Goal: Obtain resource: Download file/media

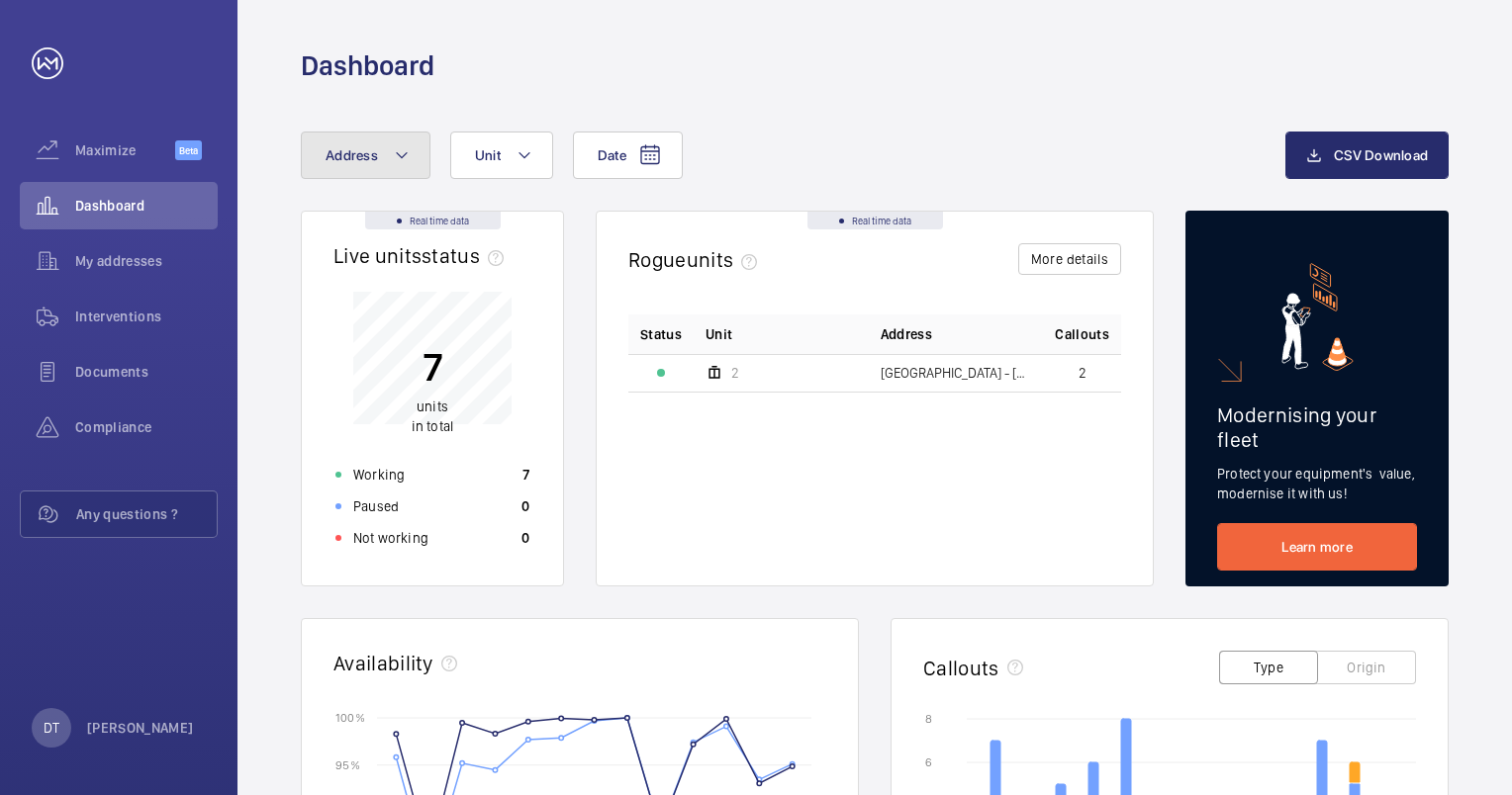
click at [399, 156] on mat-icon at bounding box center [402, 155] width 16 height 24
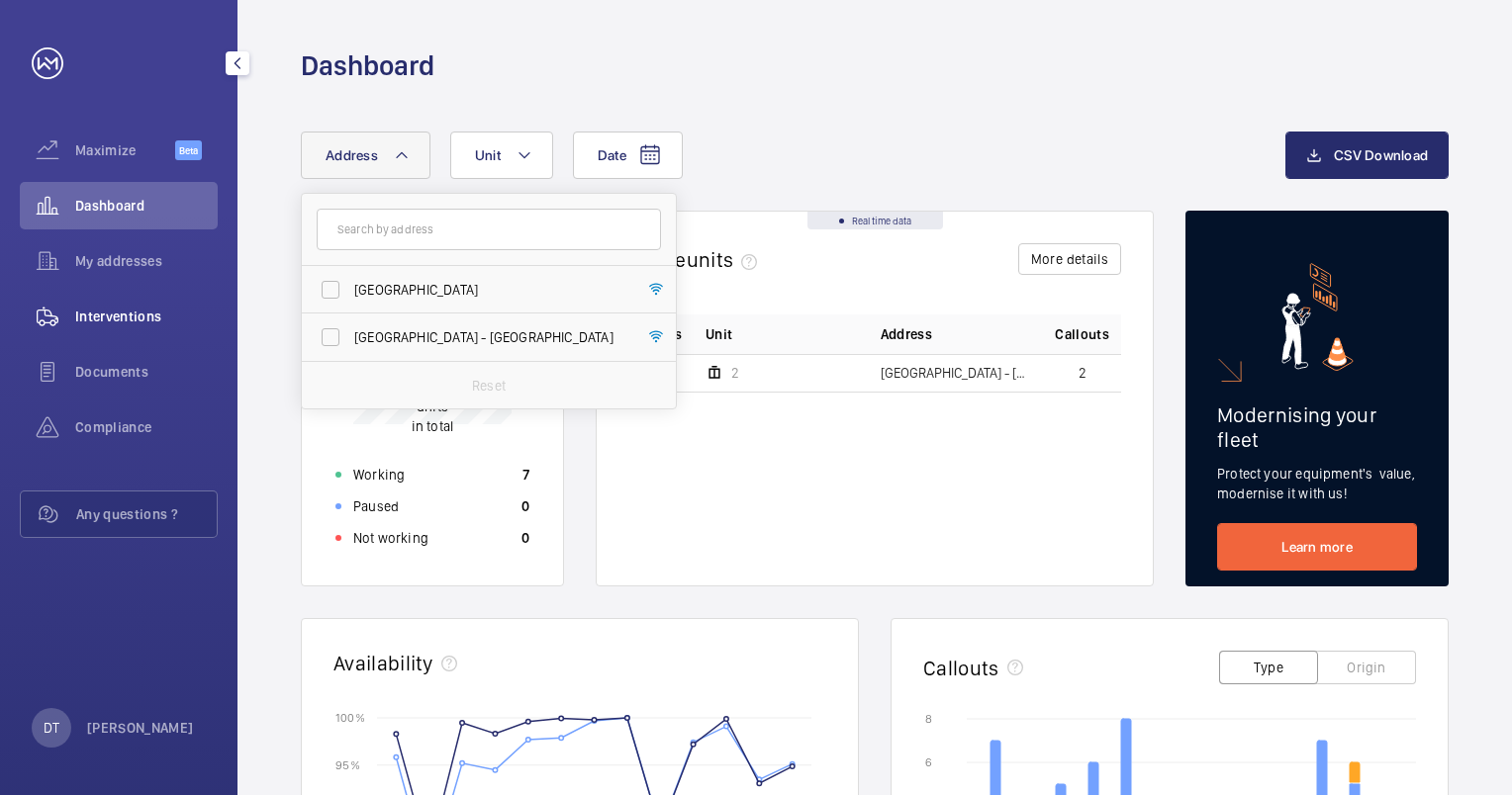
click at [143, 309] on span "Interventions" at bounding box center [146, 317] width 143 height 20
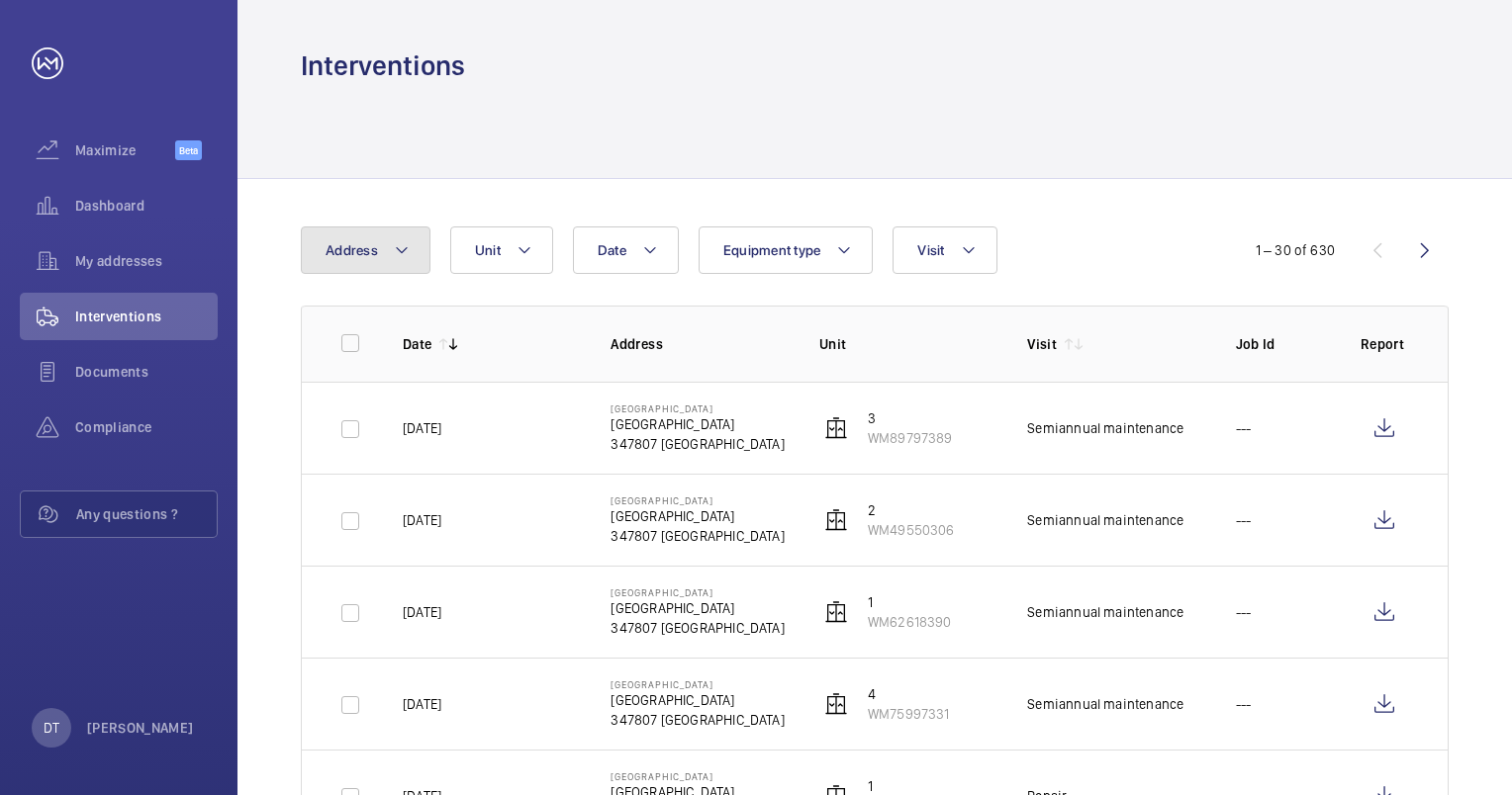
click at [407, 253] on mat-icon at bounding box center [402, 250] width 16 height 24
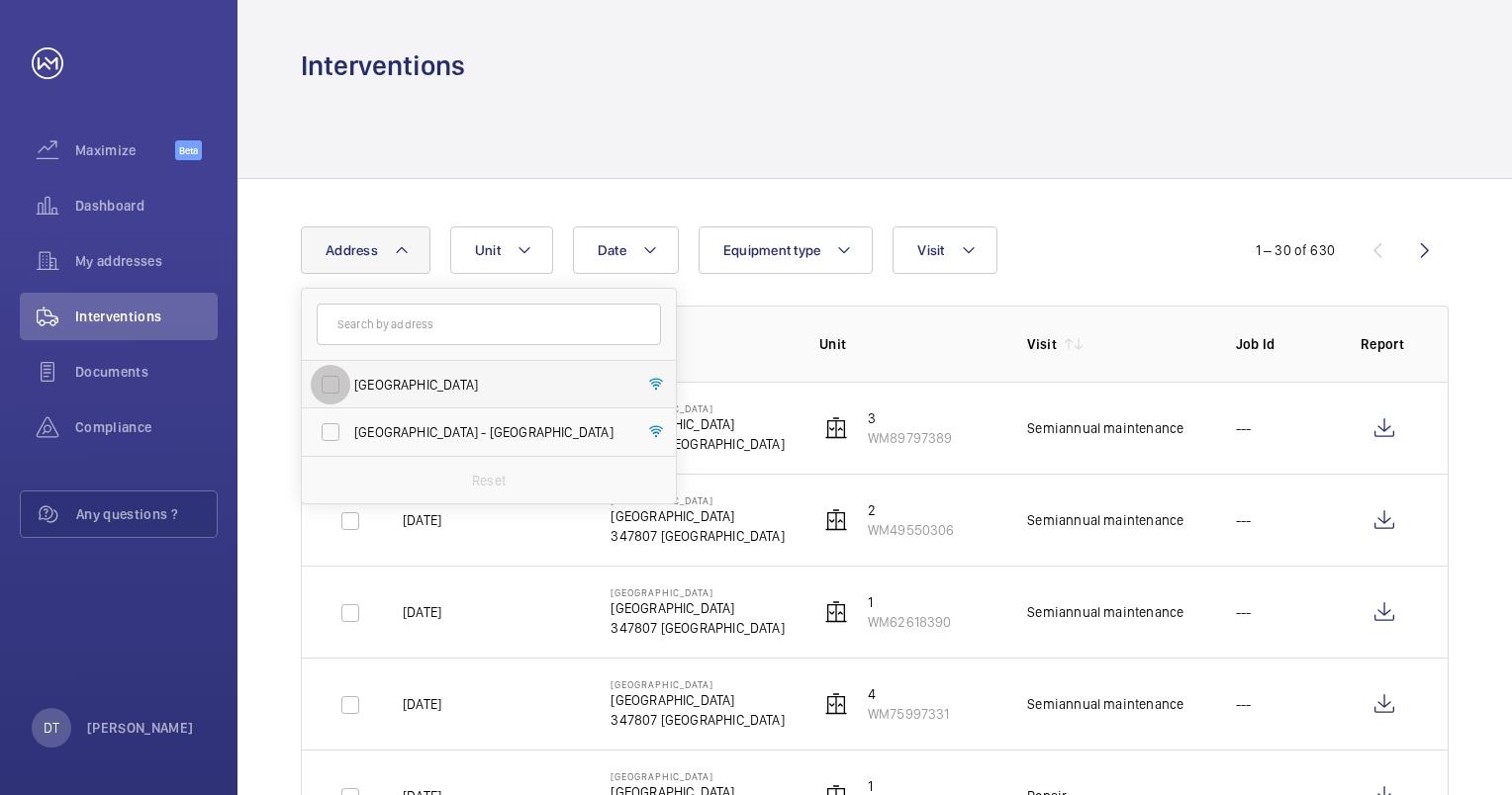
click at [333, 385] on input "[GEOGRAPHIC_DATA]" at bounding box center [331, 385] width 40 height 40
checkbox input "true"
click at [970, 575] on td "1 WM62618390" at bounding box center [891, 612] width 207 height 92
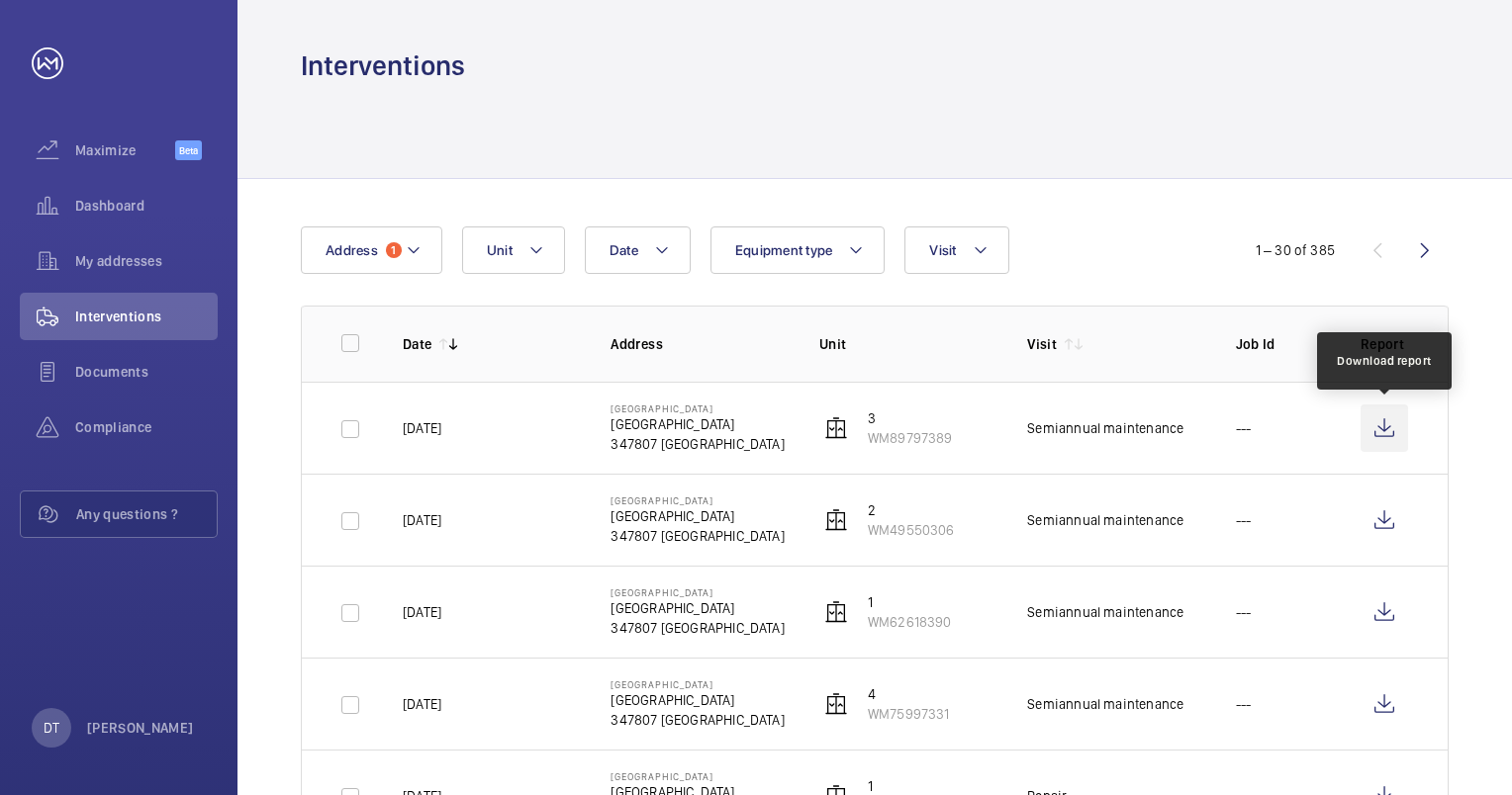
click at [1386, 423] on wm-front-icon-button at bounding box center [1384, 428] width 48 height 48
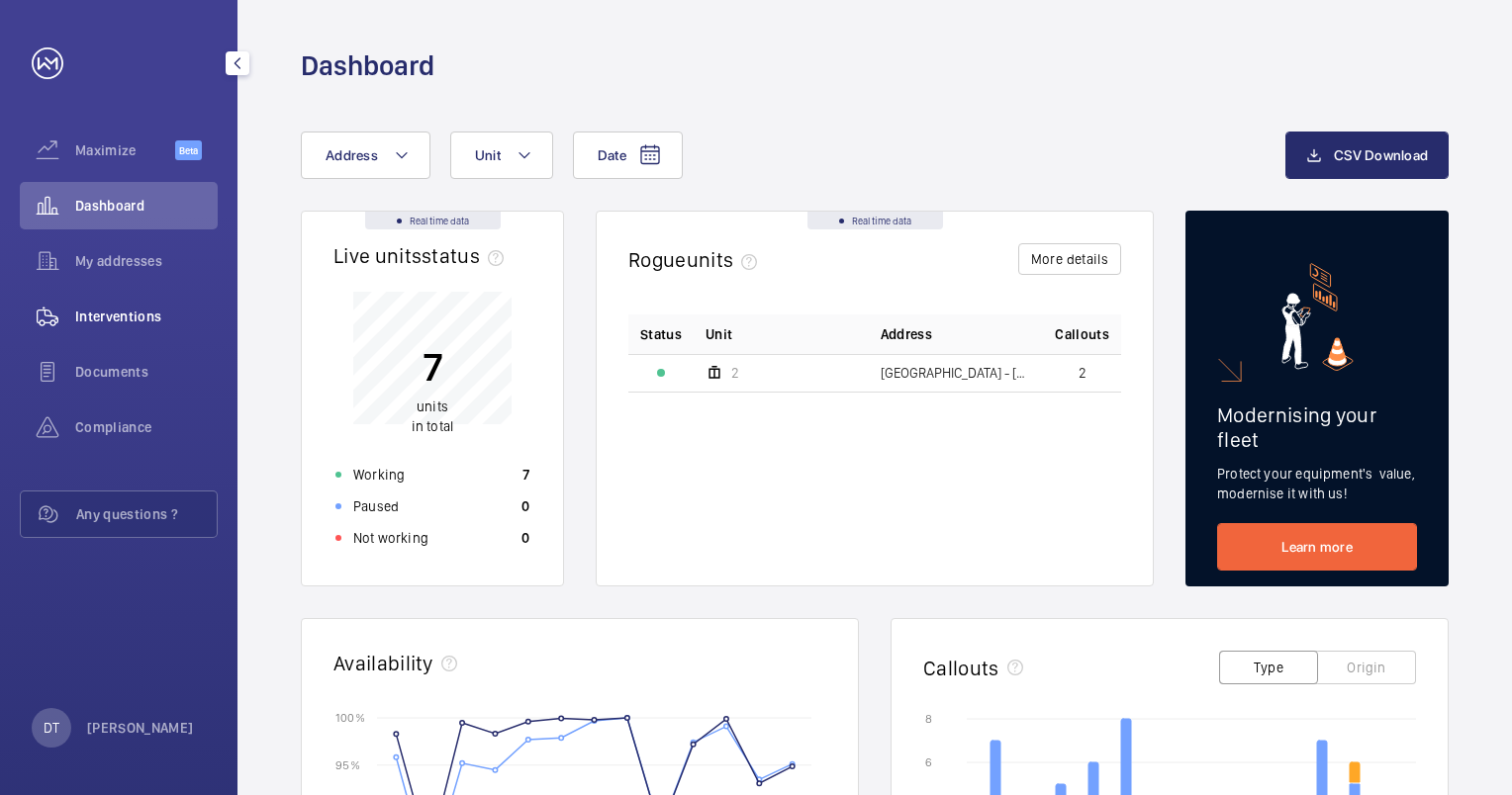
click at [152, 322] on span "Interventions" at bounding box center [146, 317] width 143 height 20
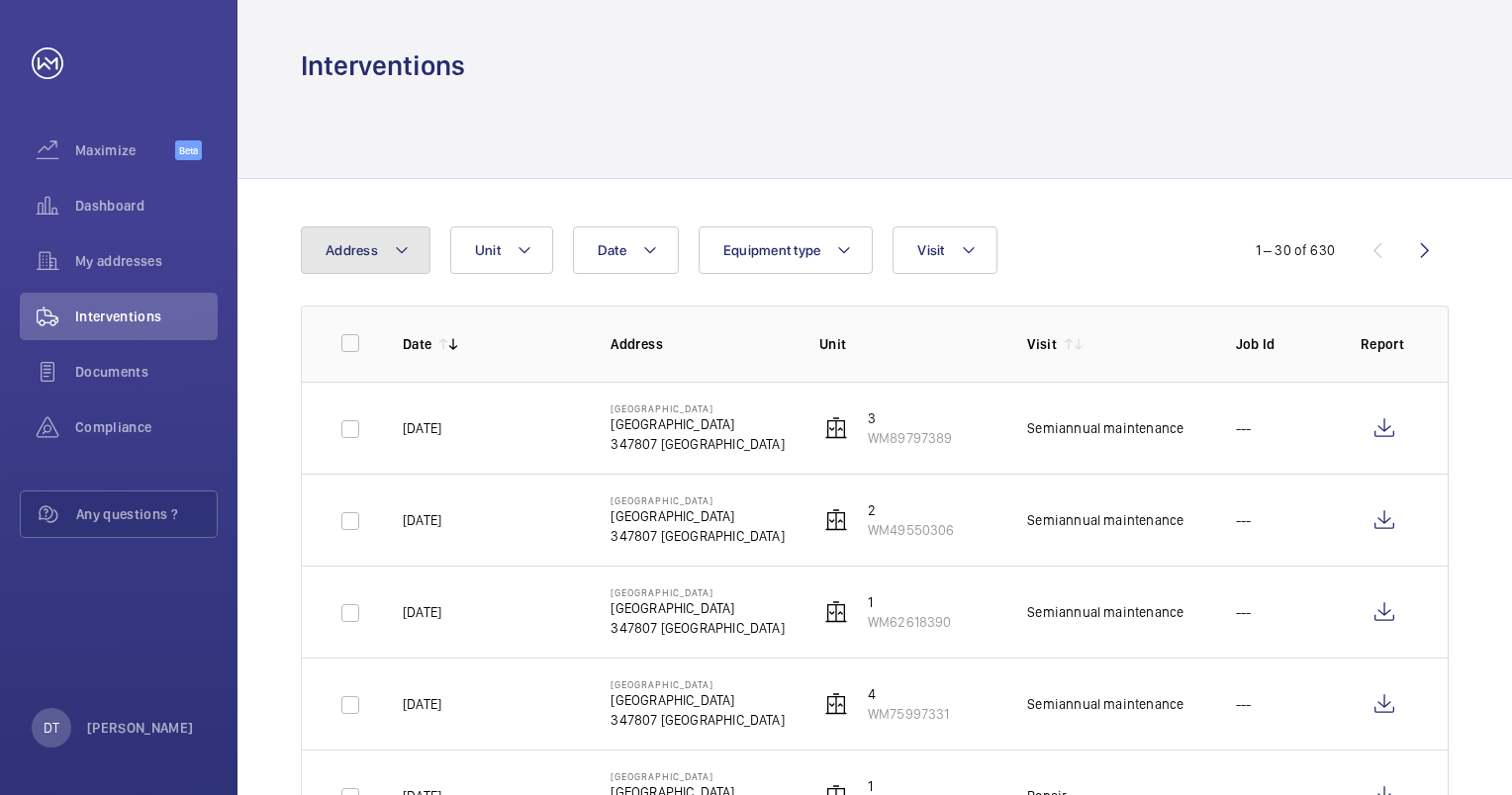
click at [395, 252] on mat-icon at bounding box center [402, 250] width 16 height 24
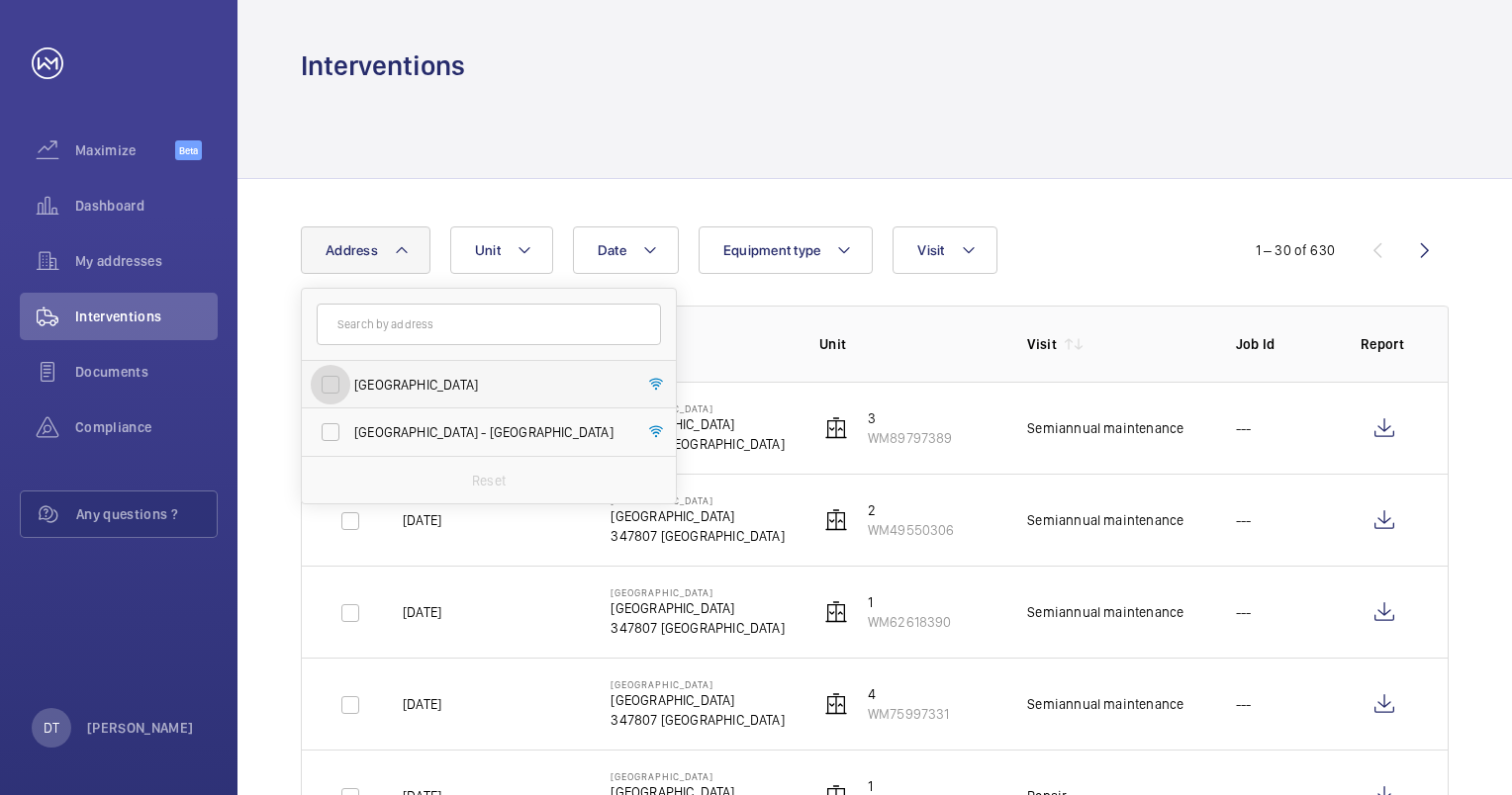
click at [335, 385] on input "[GEOGRAPHIC_DATA]" at bounding box center [331, 385] width 40 height 40
checkbox input "true"
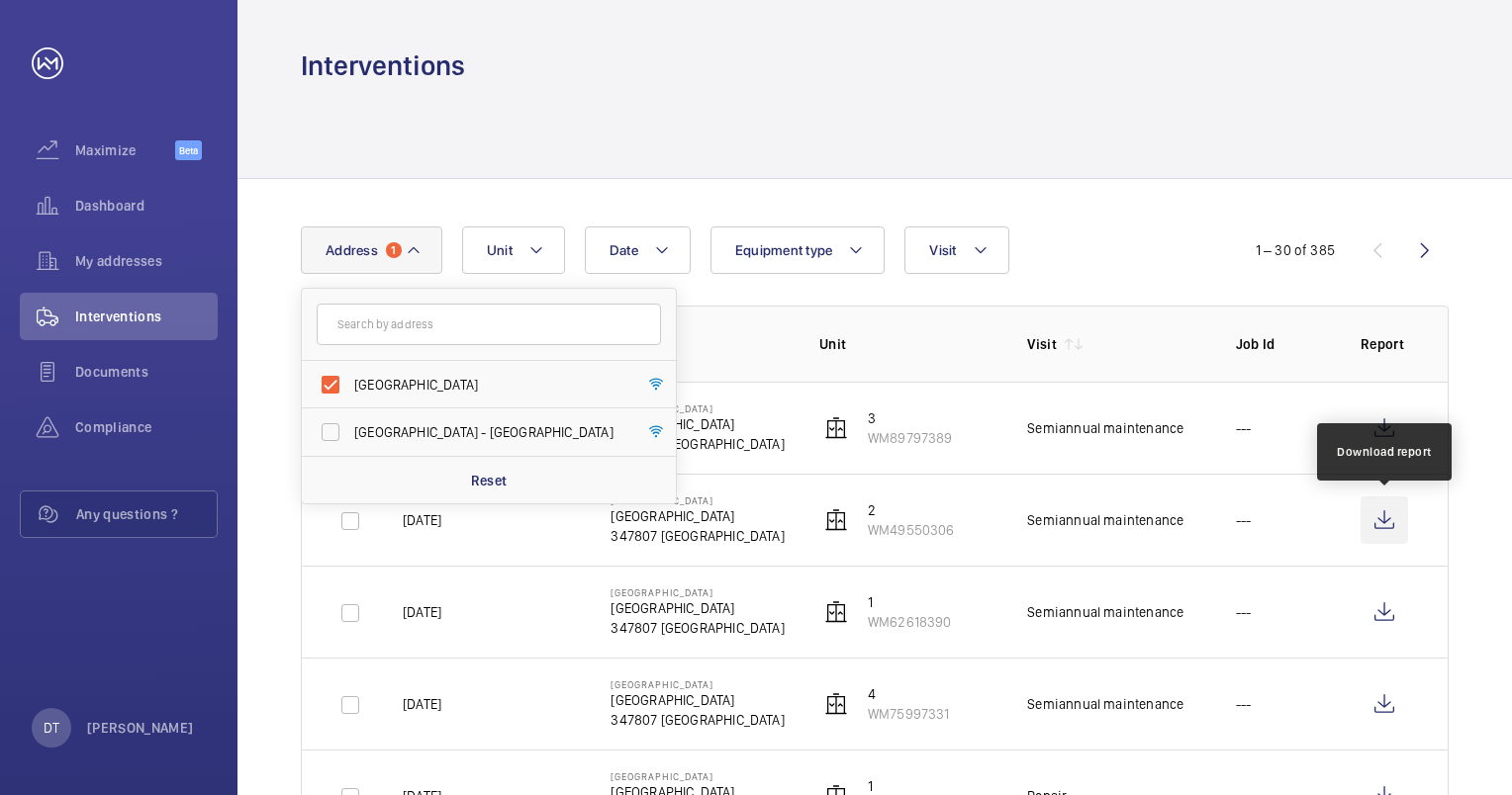
click at [1383, 523] on wm-front-icon-button at bounding box center [1384, 520] width 48 height 48
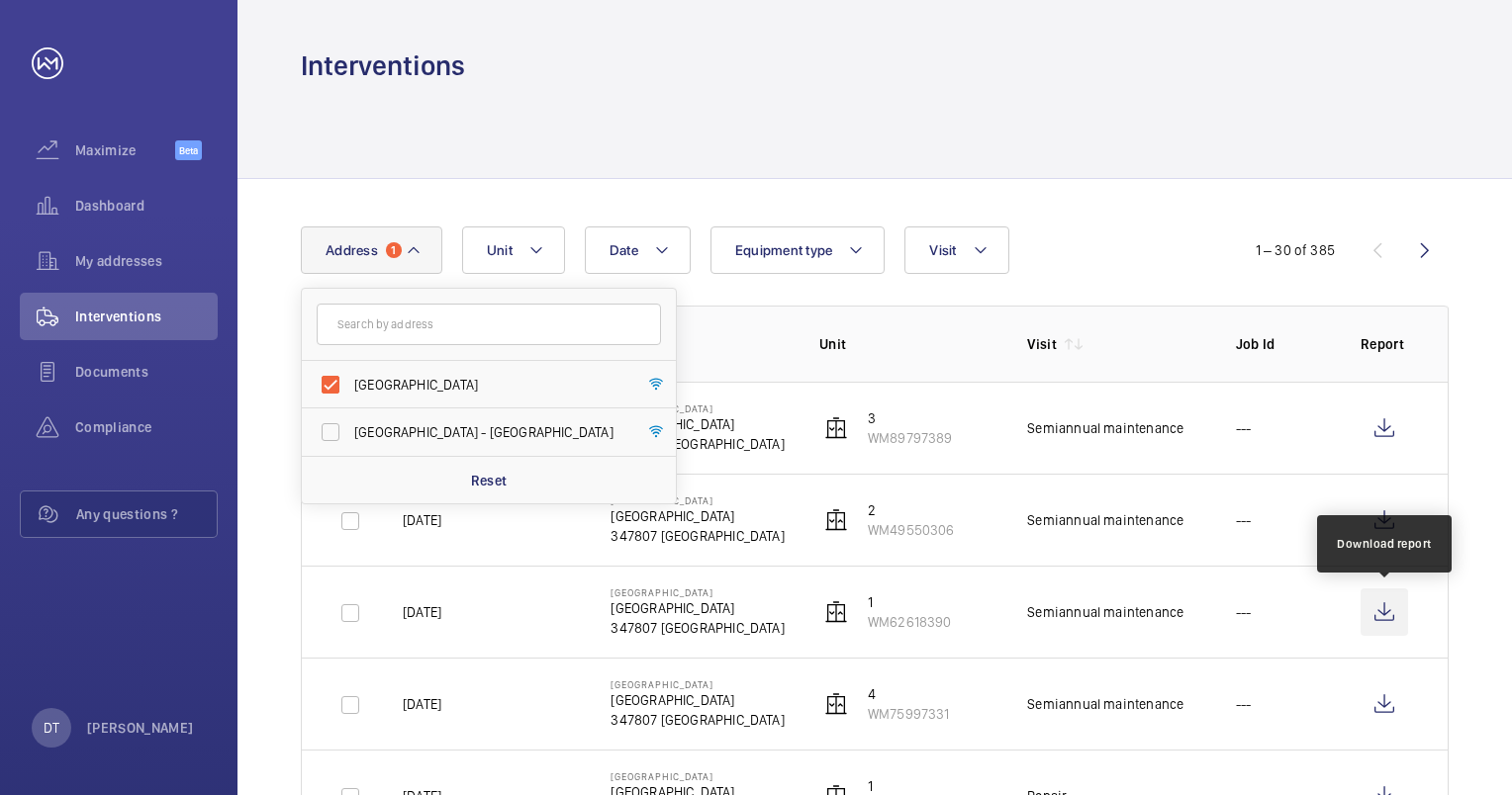
click at [1380, 609] on wm-front-icon-button at bounding box center [1384, 613] width 48 height 48
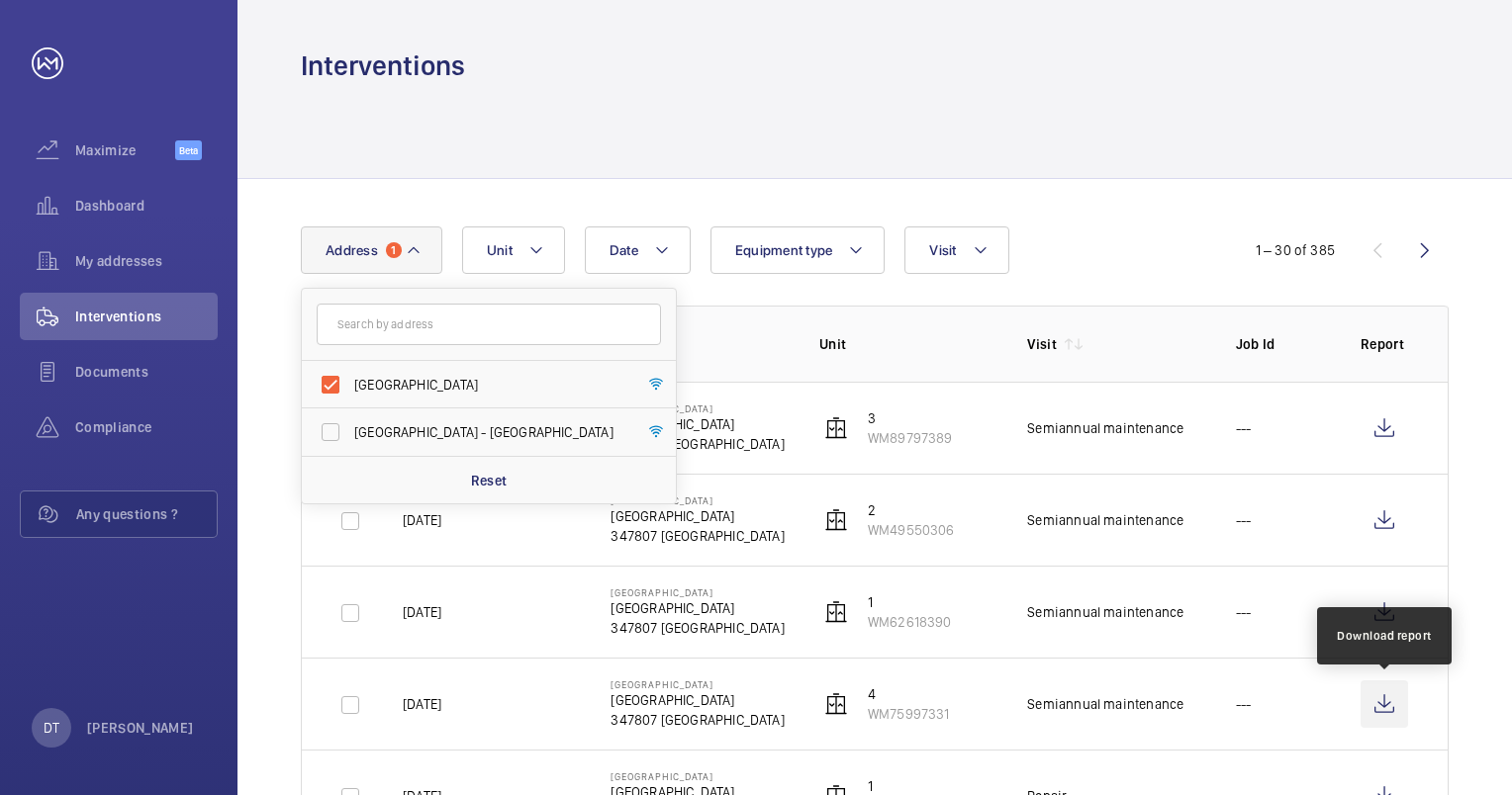
click at [1384, 700] on wm-front-icon-button at bounding box center [1384, 704] width 48 height 48
